Goal: Transaction & Acquisition: Purchase product/service

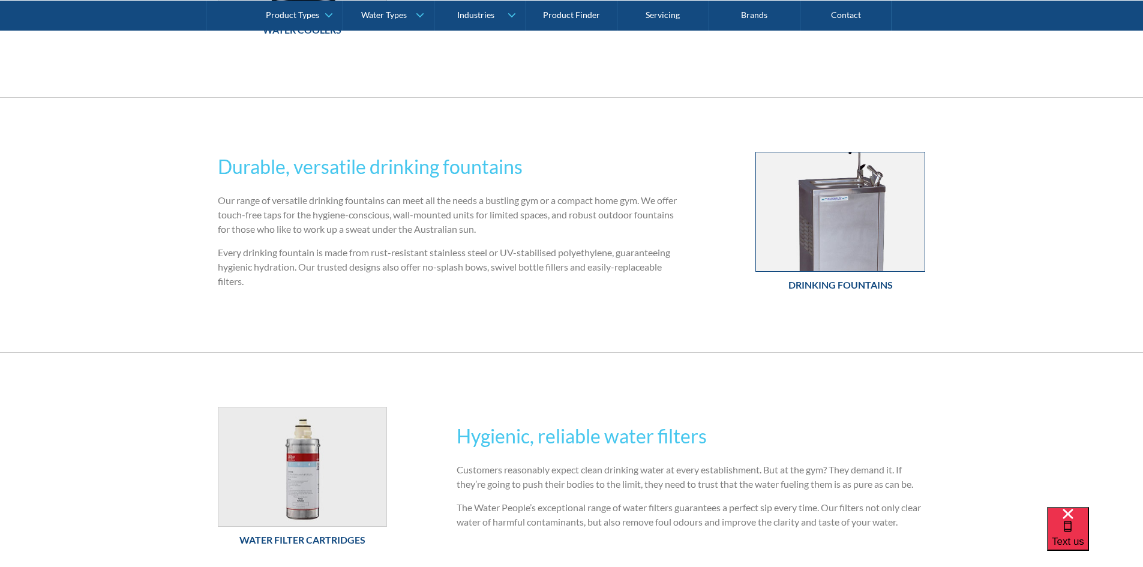
click at [877, 230] on img at bounding box center [840, 211] width 169 height 119
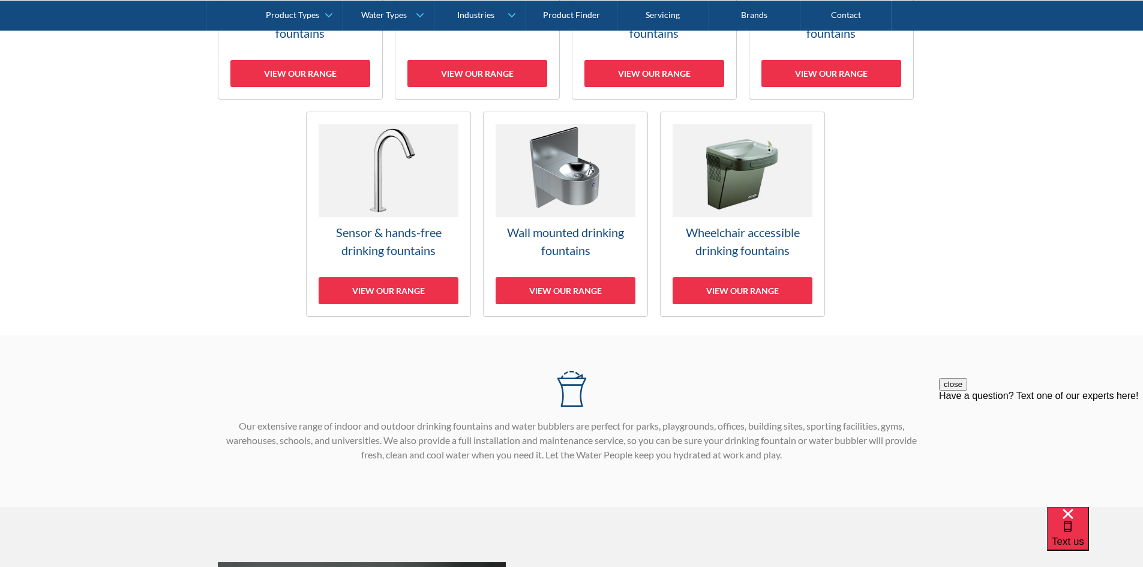
scroll to position [300, 0]
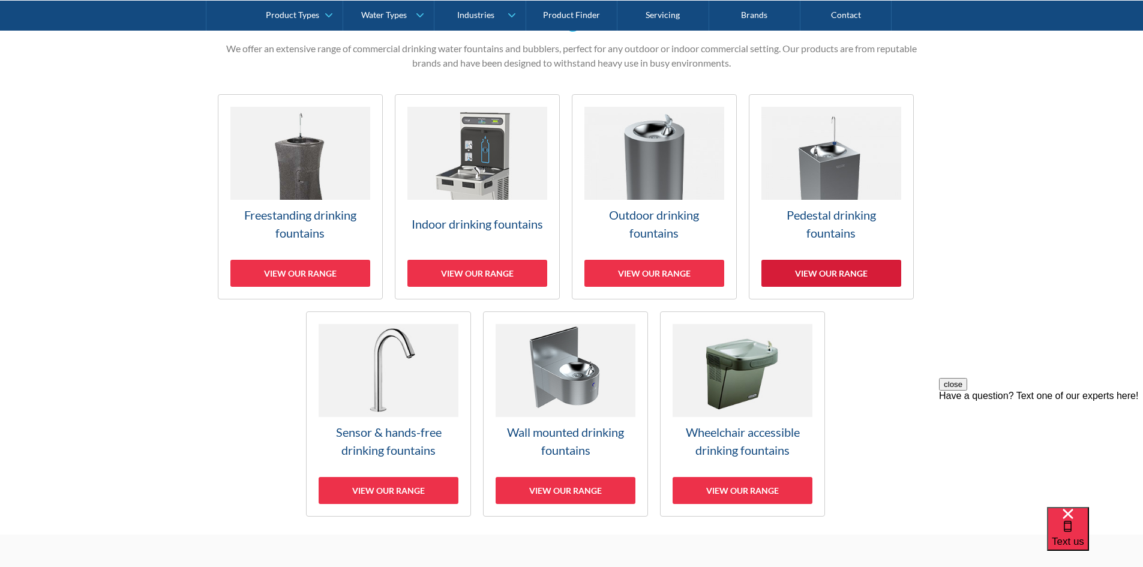
click at [818, 269] on div "View our range" at bounding box center [832, 273] width 140 height 27
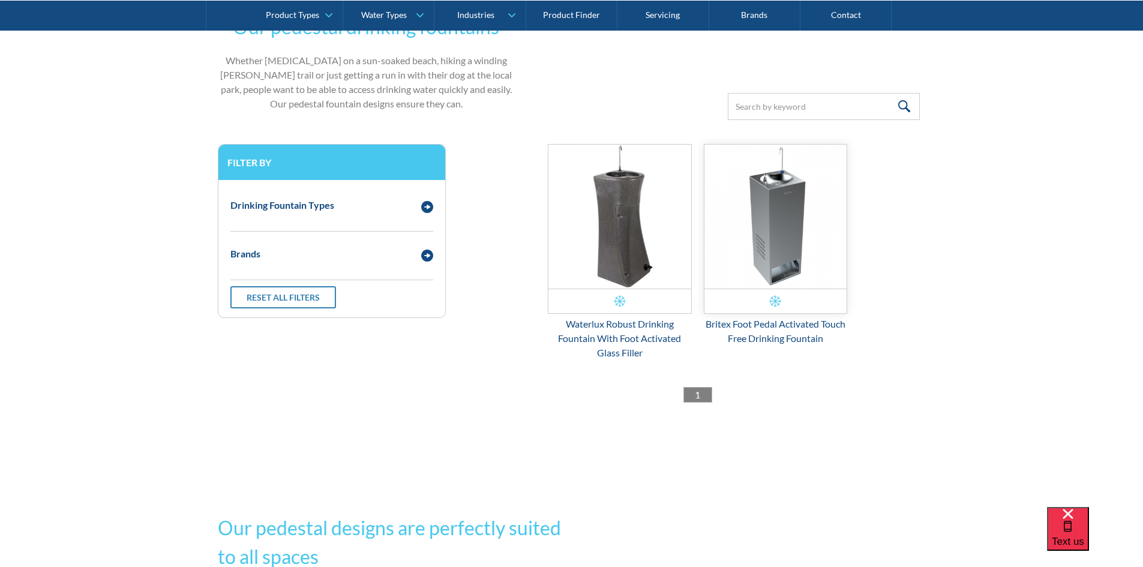
click at [764, 225] on img "Email Form 3" at bounding box center [776, 217] width 143 height 144
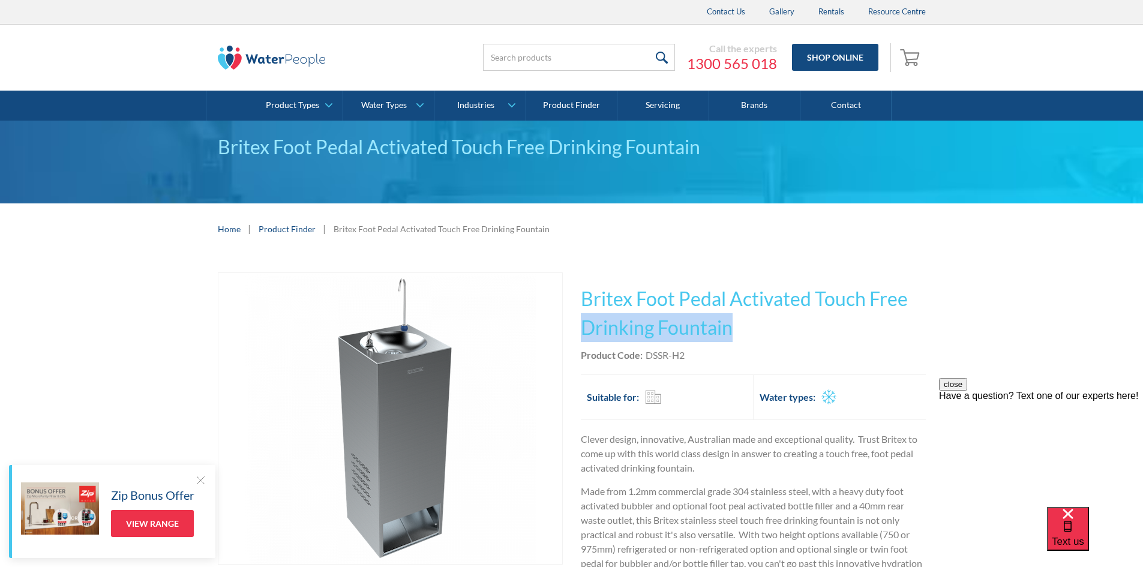
drag, startPoint x: 745, startPoint y: 331, endPoint x: 583, endPoint y: 331, distance: 162.0
click at [583, 331] on h1 "Britex Foot Pedal Activated Touch Free Drinking Fountain" at bounding box center [753, 313] width 345 height 58
copy h1 "Drinking Fountain"
